Goal: Task Accomplishment & Management: Use online tool/utility

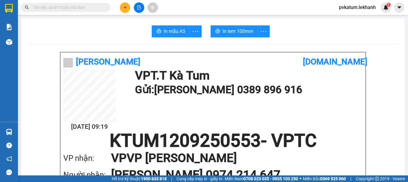
click at [63, 8] on input "text" at bounding box center [68, 7] width 70 height 7
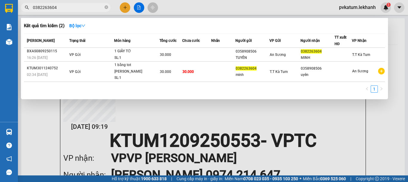
drag, startPoint x: 66, startPoint y: 10, endPoint x: 57, endPoint y: 9, distance: 9.0
click at [55, 8] on input "0382263604" at bounding box center [68, 7] width 70 height 7
type input "0382263604"
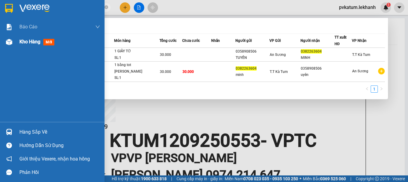
click at [15, 42] on div "Kho hàng mới" at bounding box center [52, 41] width 105 height 15
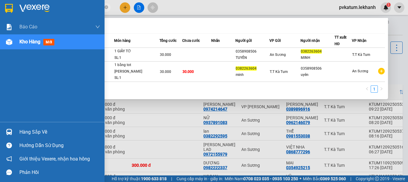
click at [39, 41] on span "Kho hàng" at bounding box center [29, 42] width 21 height 6
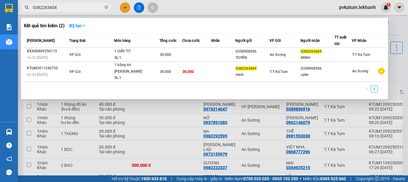
click at [71, 107] on div at bounding box center [204, 91] width 408 height 182
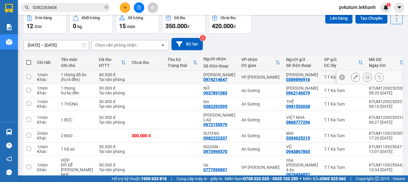
scroll to position [30, 0]
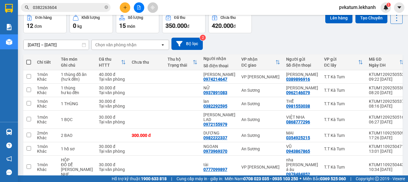
click at [217, 39] on div "[DATE] – [DATE] Press the down arrow key to interact with the calendar and sele…" at bounding box center [212, 44] width 379 height 12
click at [217, 47] on div "[DATE] – [DATE] Press the down arrow key to interact with the calendar and sele…" at bounding box center [212, 44] width 379 height 12
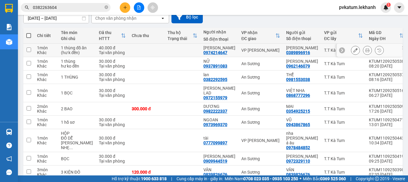
scroll to position [0, 0]
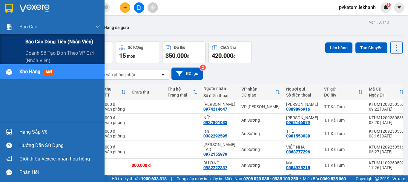
click at [41, 38] on span "Báo cáo dòng tiền (nhân viên)" at bounding box center [59, 41] width 68 height 7
